Goal: Transaction & Acquisition: Purchase product/service

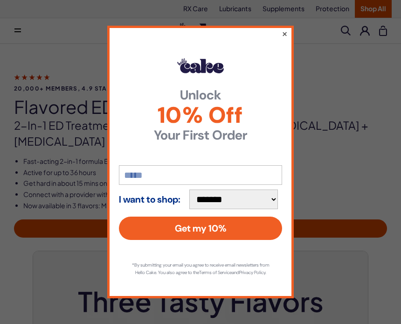
click at [283, 29] on button "×" at bounding box center [285, 33] width 6 height 11
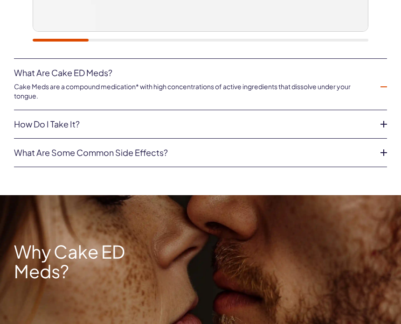
scroll to position [554, 0]
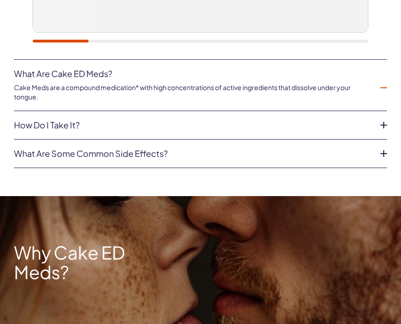
click at [166, 149] on link "What are some common side effects?" at bounding box center [193, 153] width 358 height 9
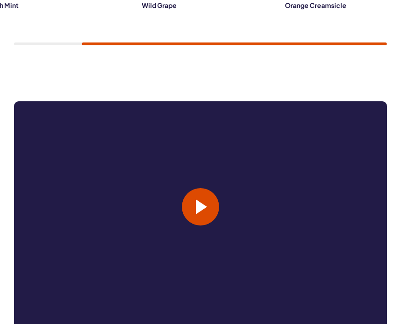
scroll to position [1306, 0]
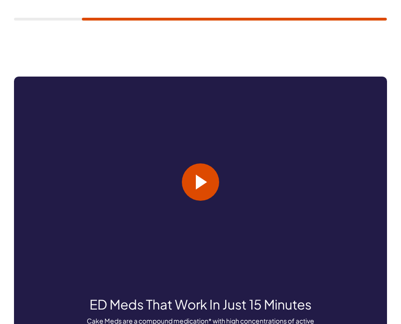
click at [278, 226] on video at bounding box center [200, 182] width 373 height 211
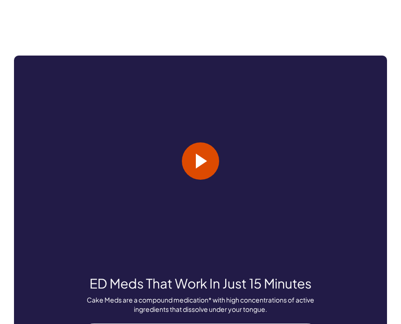
scroll to position [1326, 0]
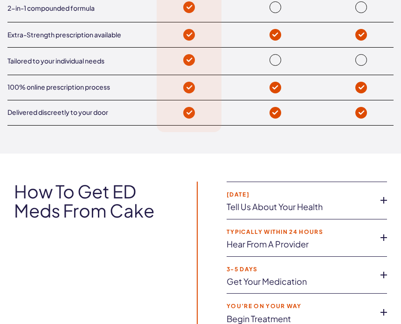
scroll to position [1982, 0]
click at [362, 202] on link "Tell us about your health" at bounding box center [300, 206] width 146 height 9
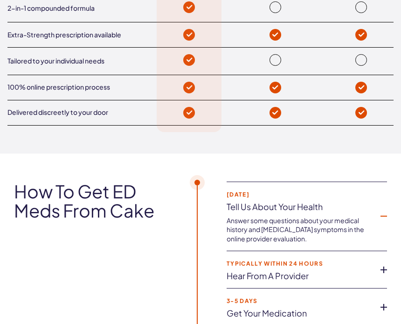
click at [303, 271] on link "Hear from a provider" at bounding box center [300, 275] width 146 height 9
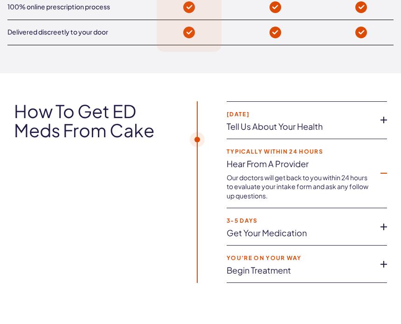
scroll to position [2064, 0]
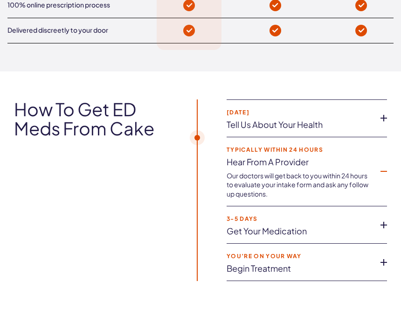
click at [300, 227] on link "Get your medication" at bounding box center [300, 231] width 146 height 9
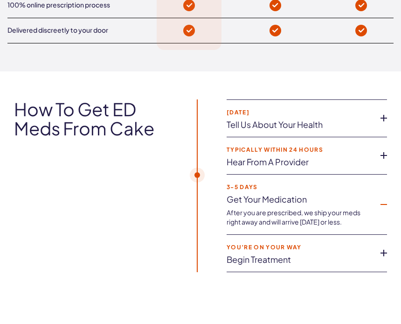
click at [285, 255] on link "Begin treatment" at bounding box center [300, 259] width 146 height 9
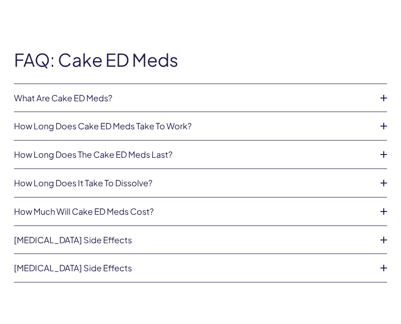
scroll to position [2476, 0]
click at [386, 204] on icon at bounding box center [384, 211] width 14 height 14
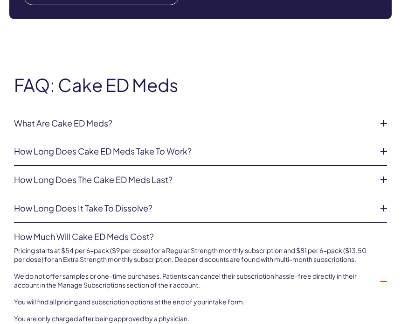
scroll to position [2430, 0]
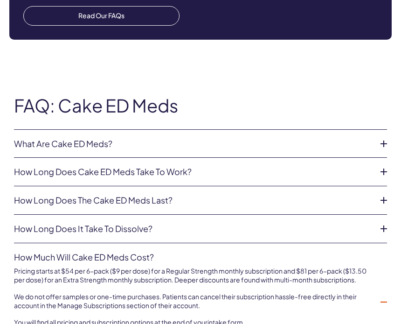
click at [203, 267] on p "Pricing starts at $54 per 6-pack ($9 per dose) for a Regular Strength monthly s…" at bounding box center [193, 276] width 358 height 18
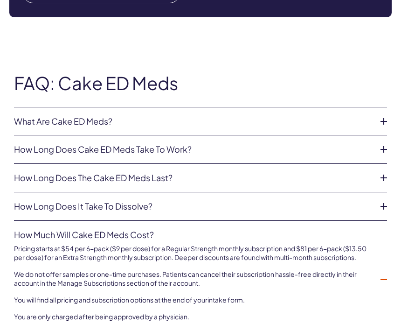
scroll to position [2454, 0]
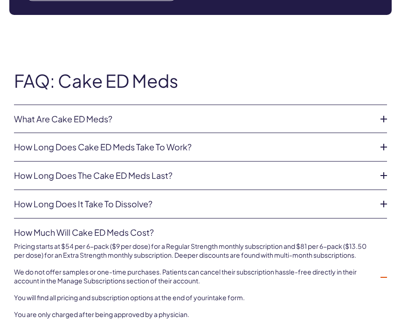
click at [223, 293] on link "intake form" at bounding box center [225, 297] width 35 height 8
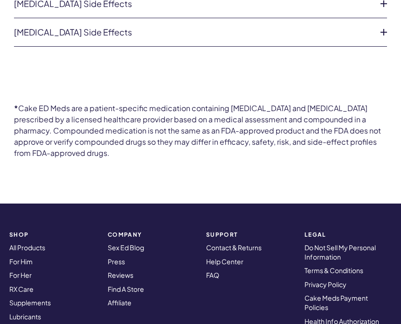
scroll to position [2802, 0]
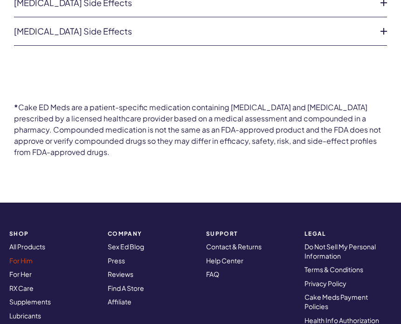
click at [27, 256] on link "For Him" at bounding box center [20, 260] width 23 height 8
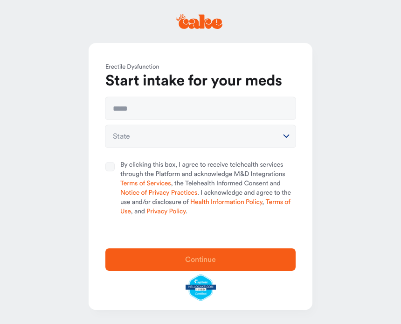
click at [61, 218] on main "**********" at bounding box center [200, 162] width 401 height 324
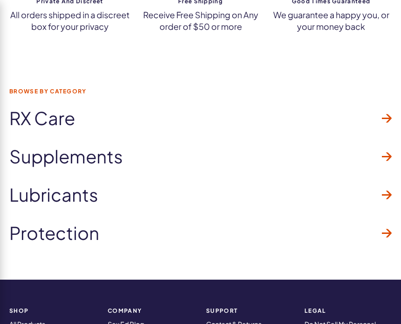
scroll to position [3626, 0]
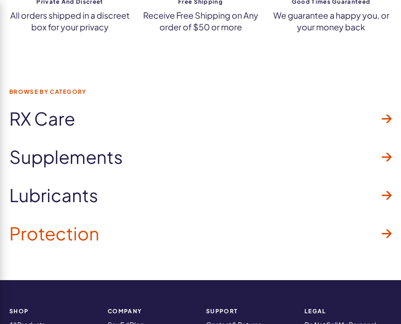
click at [72, 223] on span "Protection" at bounding box center [54, 233] width 90 height 20
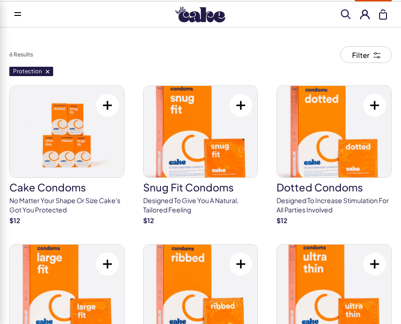
scroll to position [15, 0]
